Goal: Transaction & Acquisition: Purchase product/service

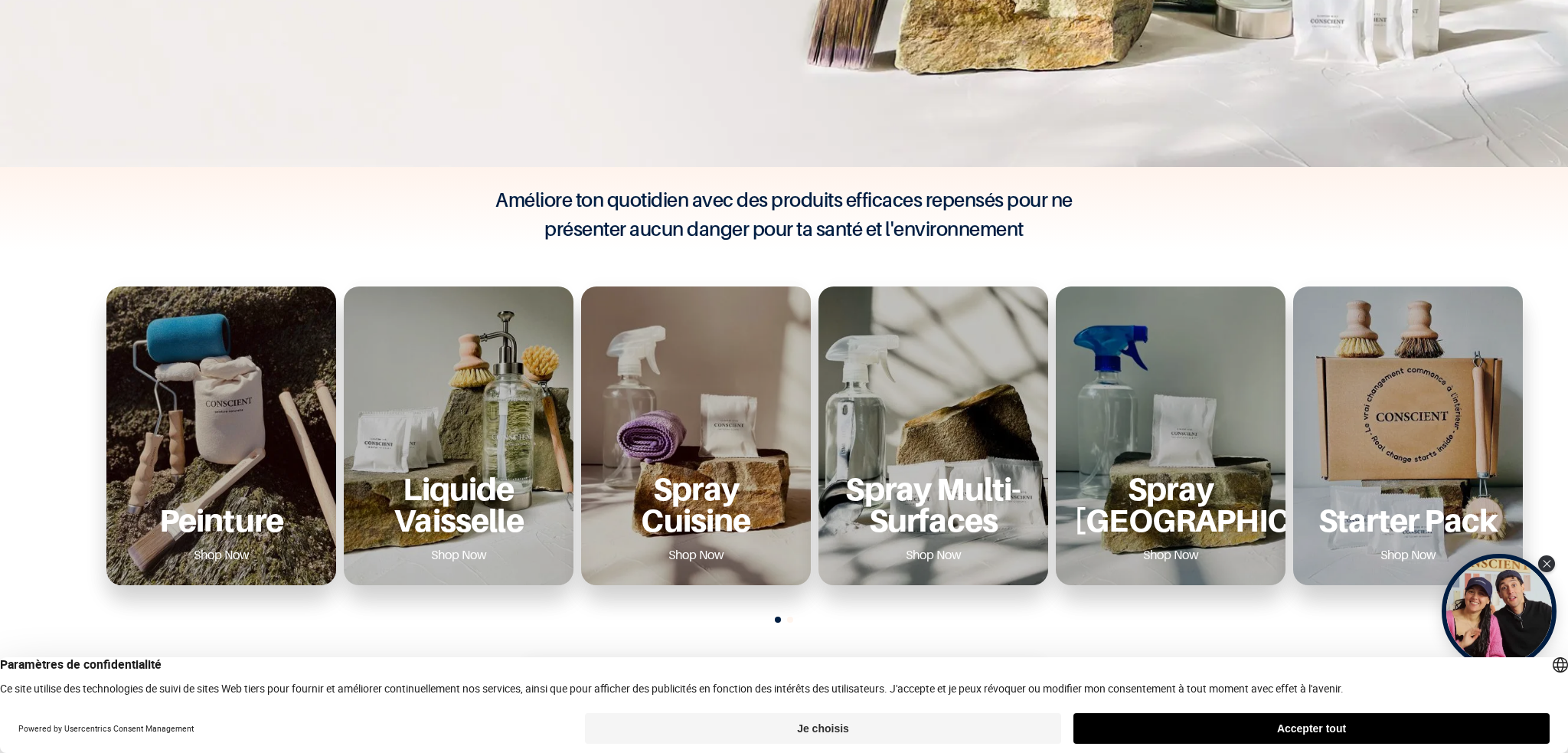
scroll to position [459, 0]
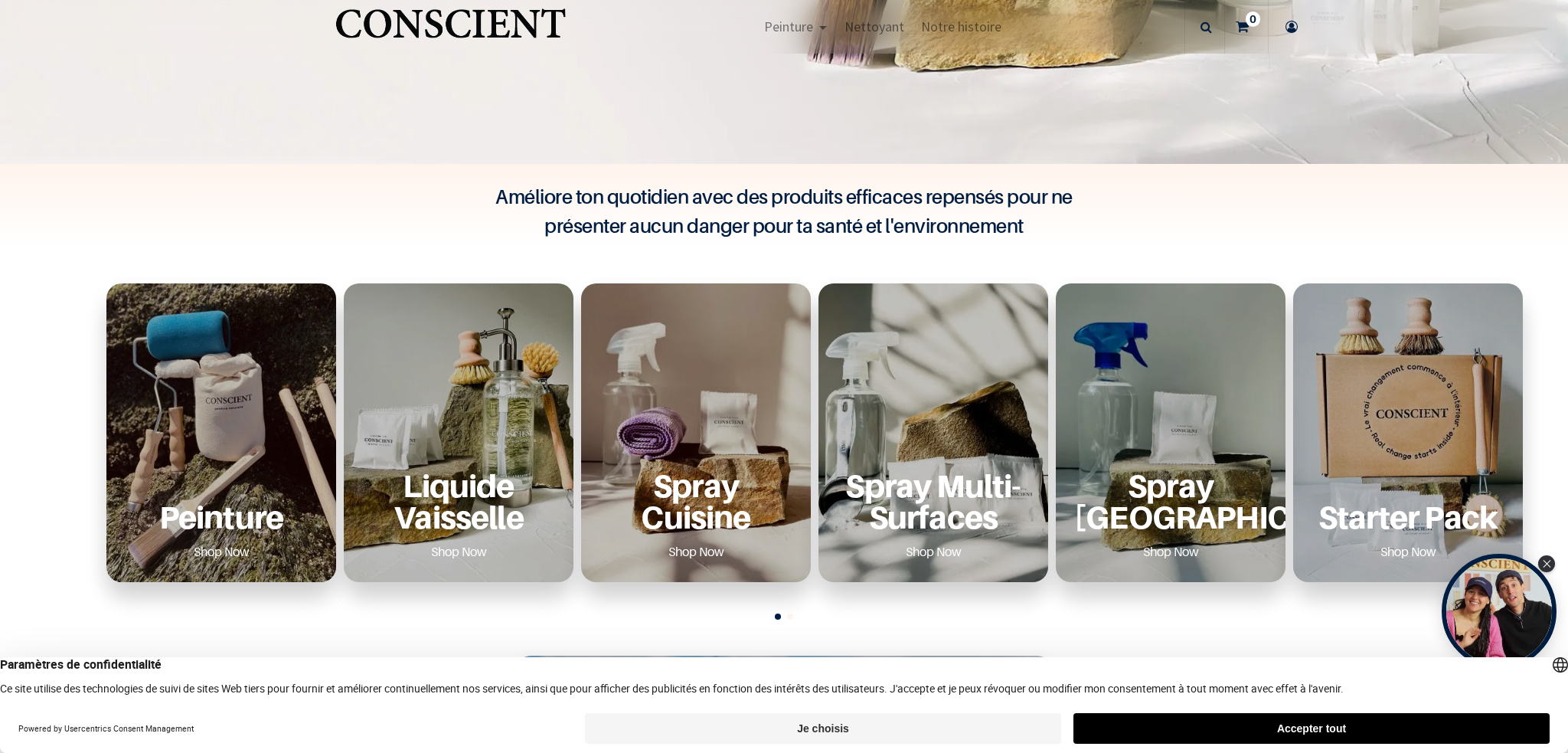
click at [1405, 724] on button "Accepter tout" at bounding box center [1311, 728] width 476 height 30
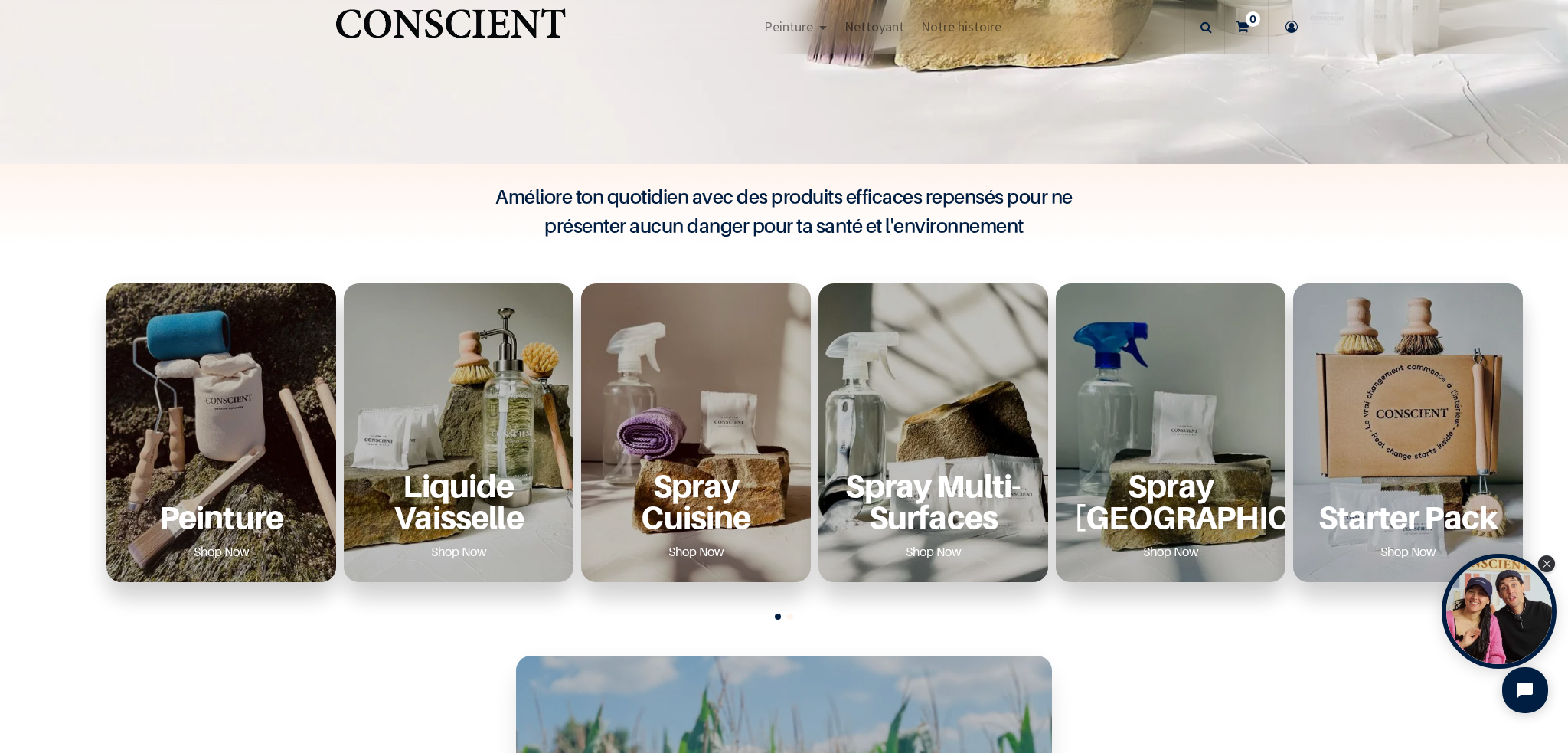
click at [272, 431] on div "Peinture Shop Now" at bounding box center [221, 432] width 230 height 298
click at [208, 520] on p "Peinture" at bounding box center [221, 516] width 193 height 31
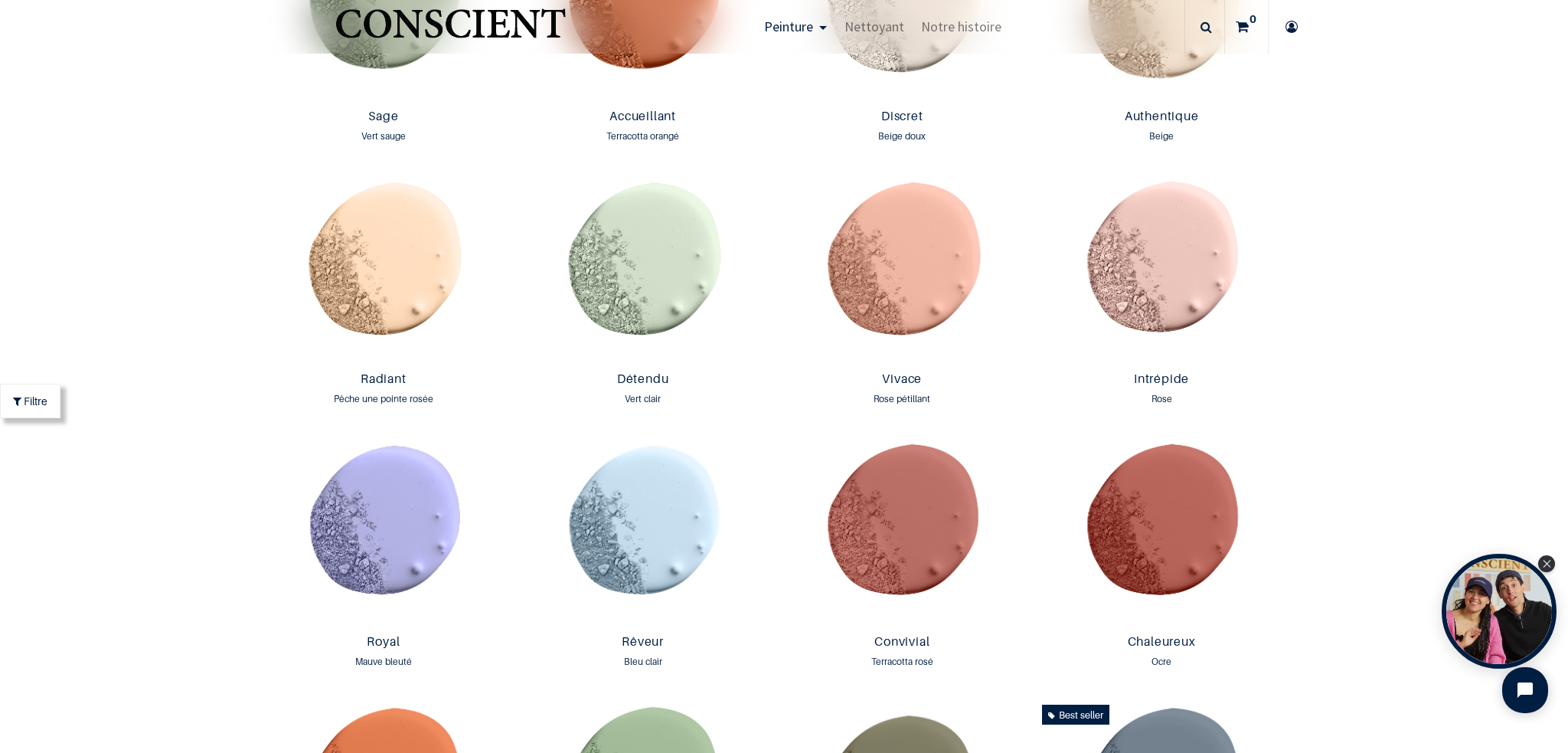
scroll to position [1379, 0]
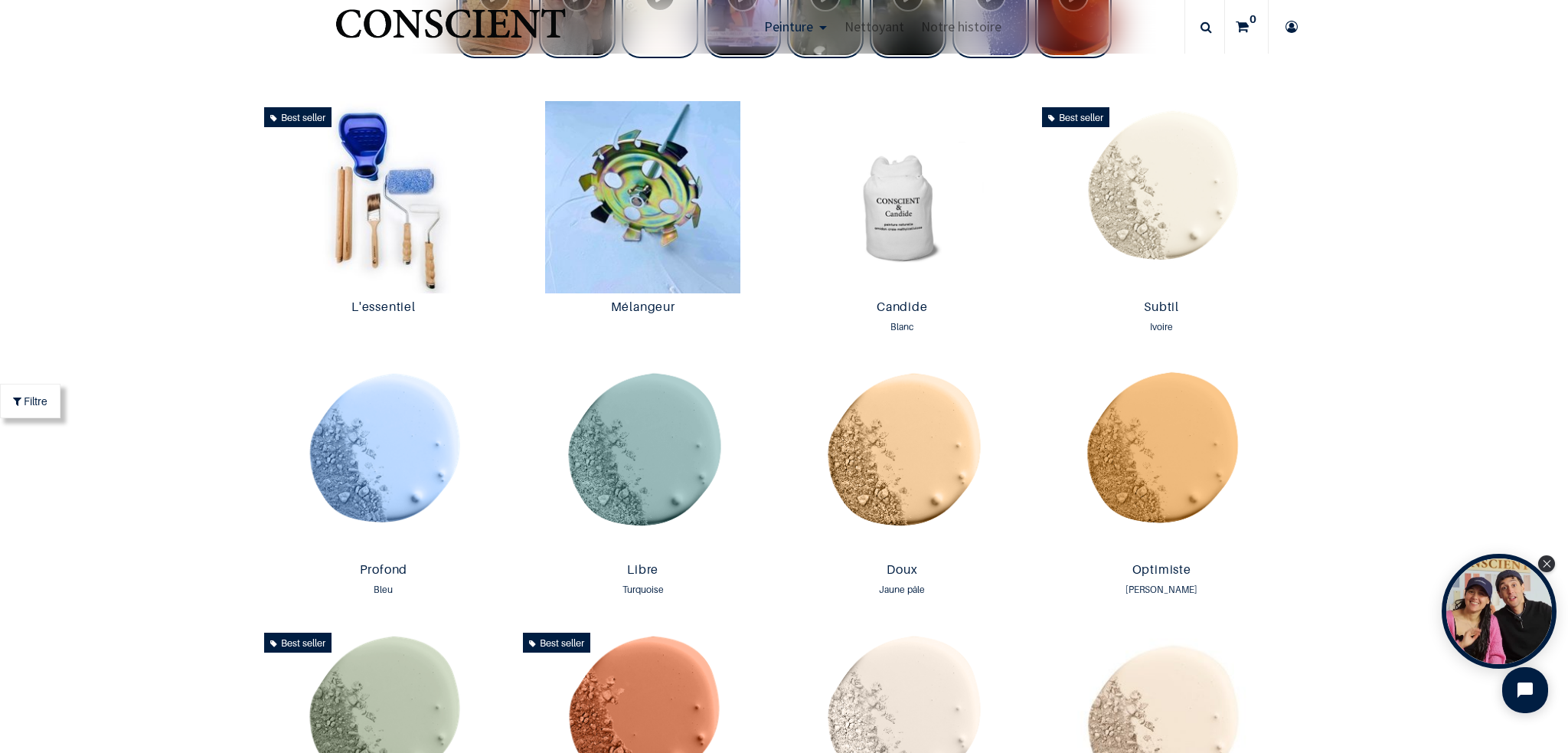
scroll to position [844, 0]
